Goal: Navigation & Orientation: Find specific page/section

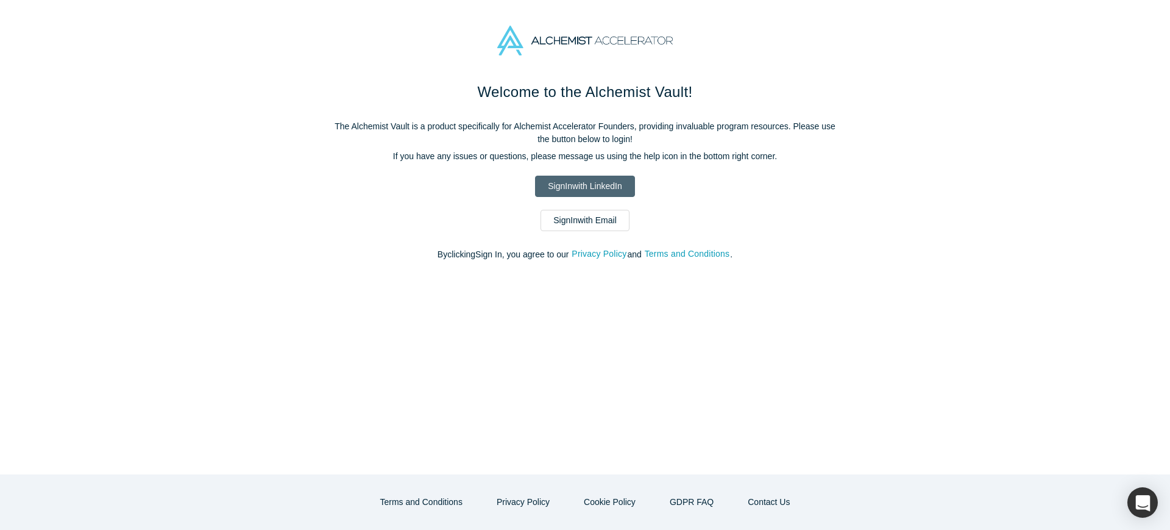
click at [593, 194] on link "Sign In with LinkedIn" at bounding box center [584, 186] width 99 height 21
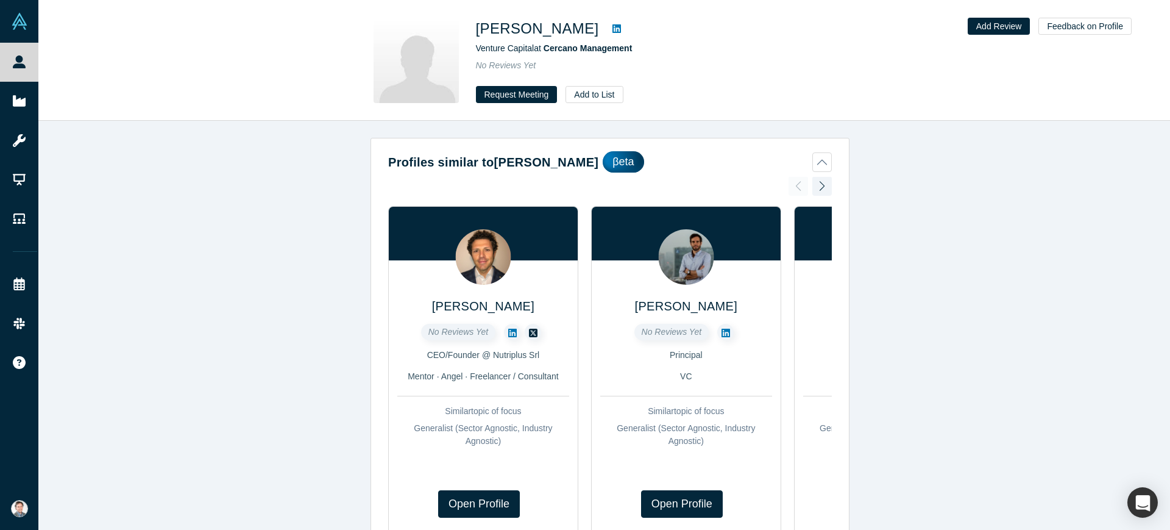
click at [613, 27] on icon at bounding box center [617, 28] width 9 height 9
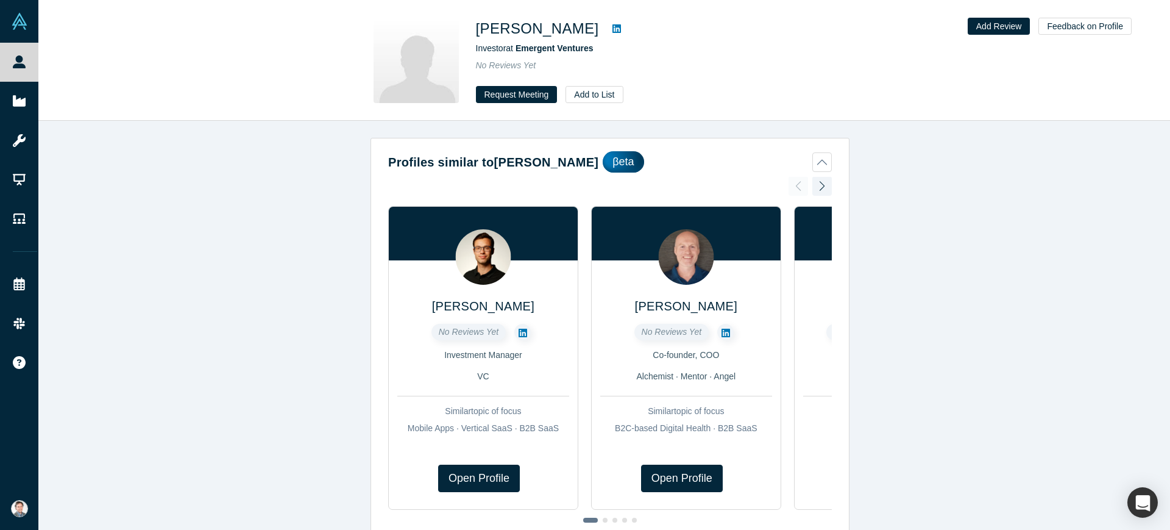
click at [613, 27] on icon at bounding box center [617, 28] width 9 height 9
